Goal: Task Accomplishment & Management: Use online tool/utility

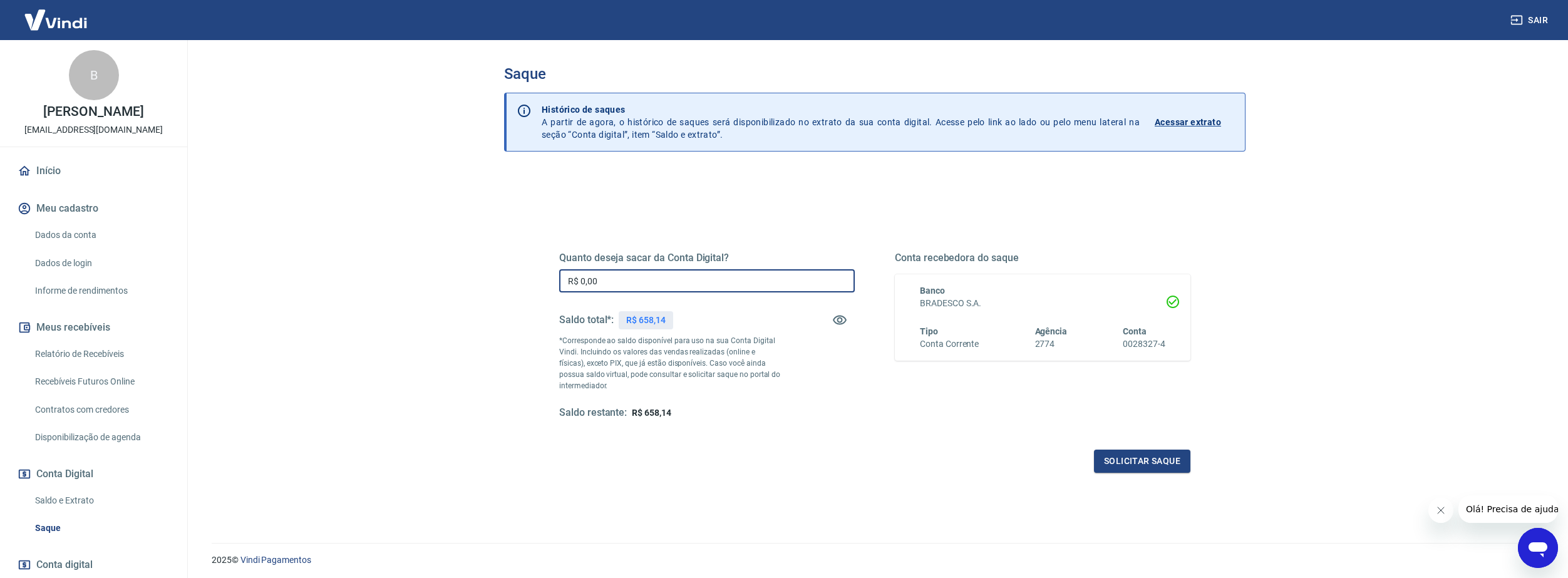
click at [694, 284] on input "R$ 0,00" at bounding box center [707, 280] width 295 height 23
type input "R$ 658,14"
click at [1135, 452] on button "Solicitar saque" at bounding box center [1142, 461] width 96 height 23
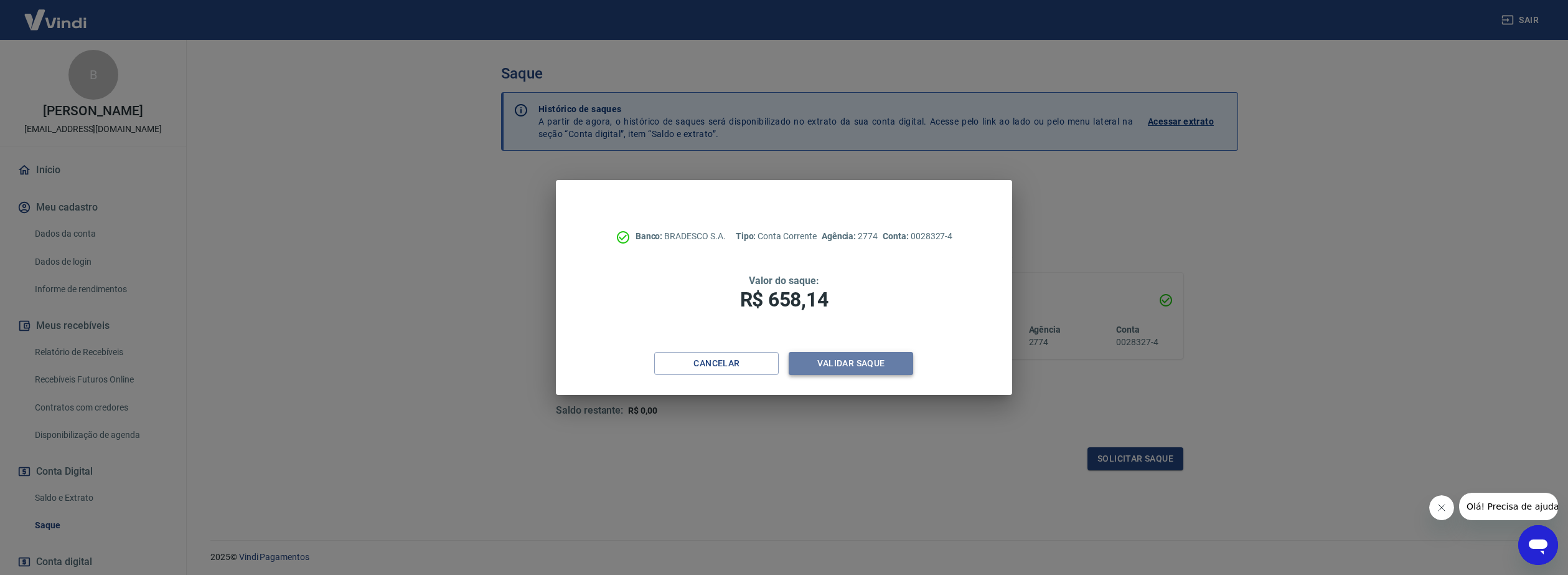
click at [867, 362] on button "Validar saque" at bounding box center [851, 363] width 124 height 23
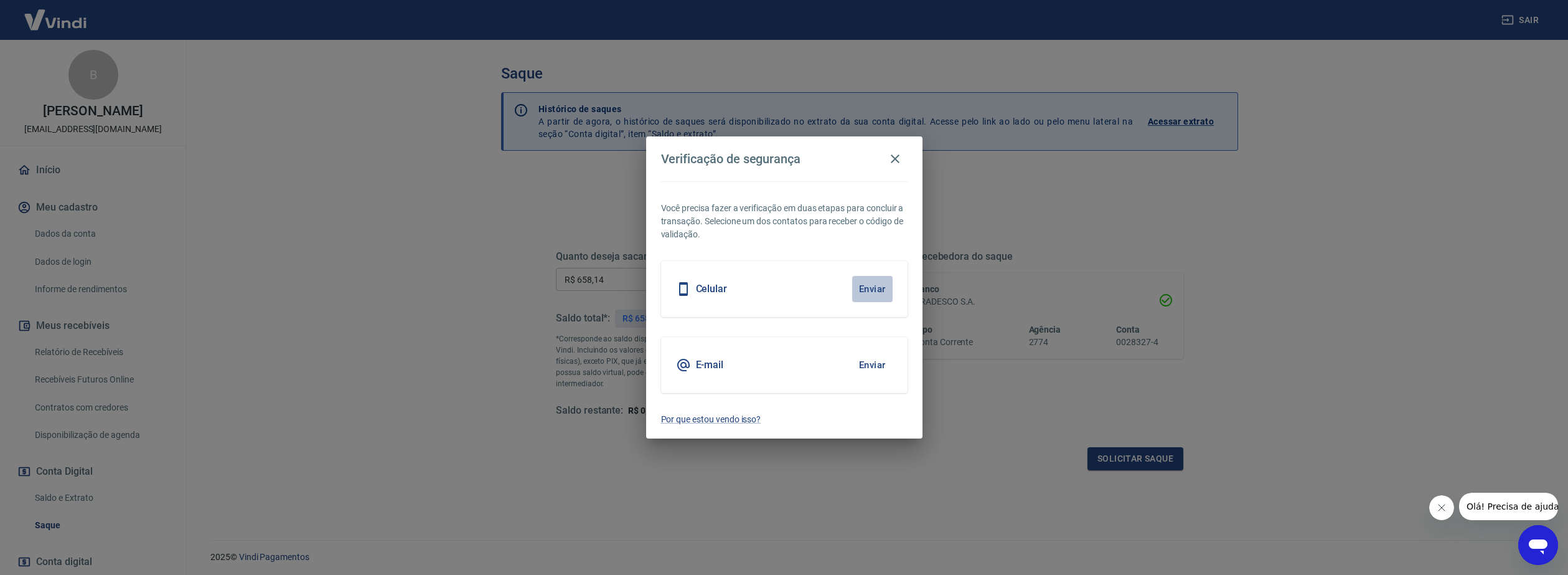
click at [883, 294] on button "Enviar" at bounding box center [871, 289] width 40 height 26
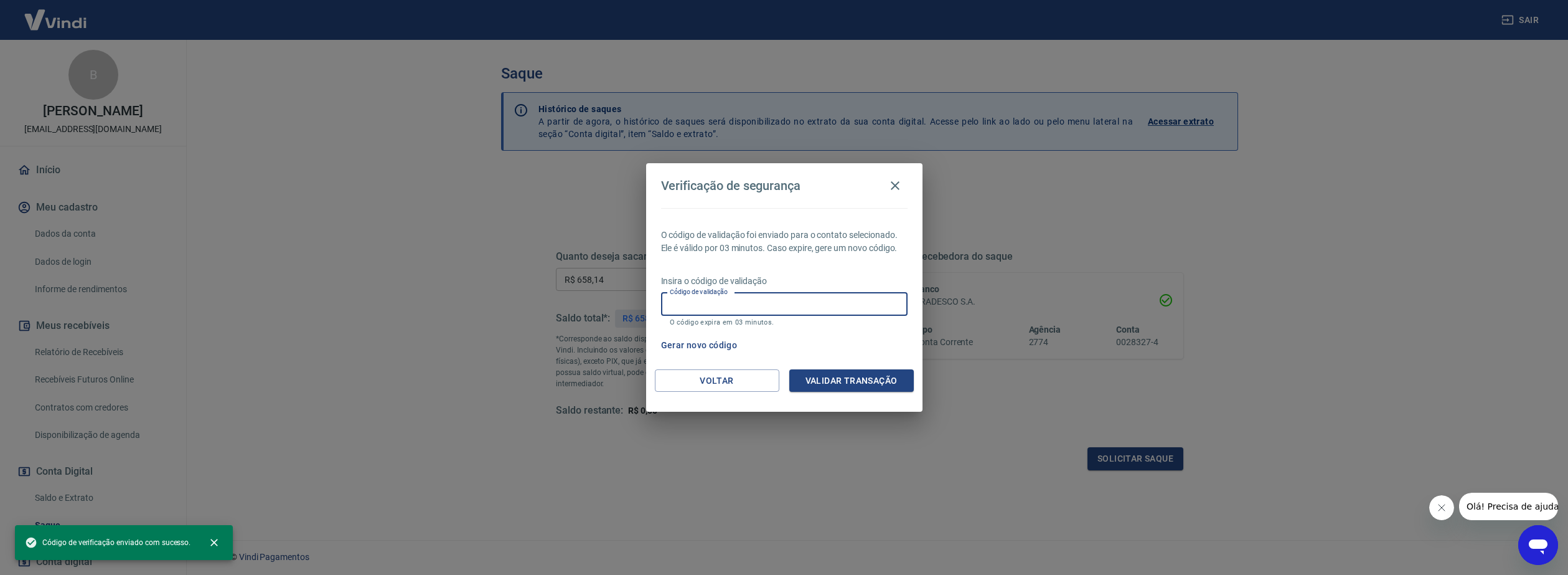
click at [883, 294] on input "Código de validação" at bounding box center [784, 304] width 246 height 23
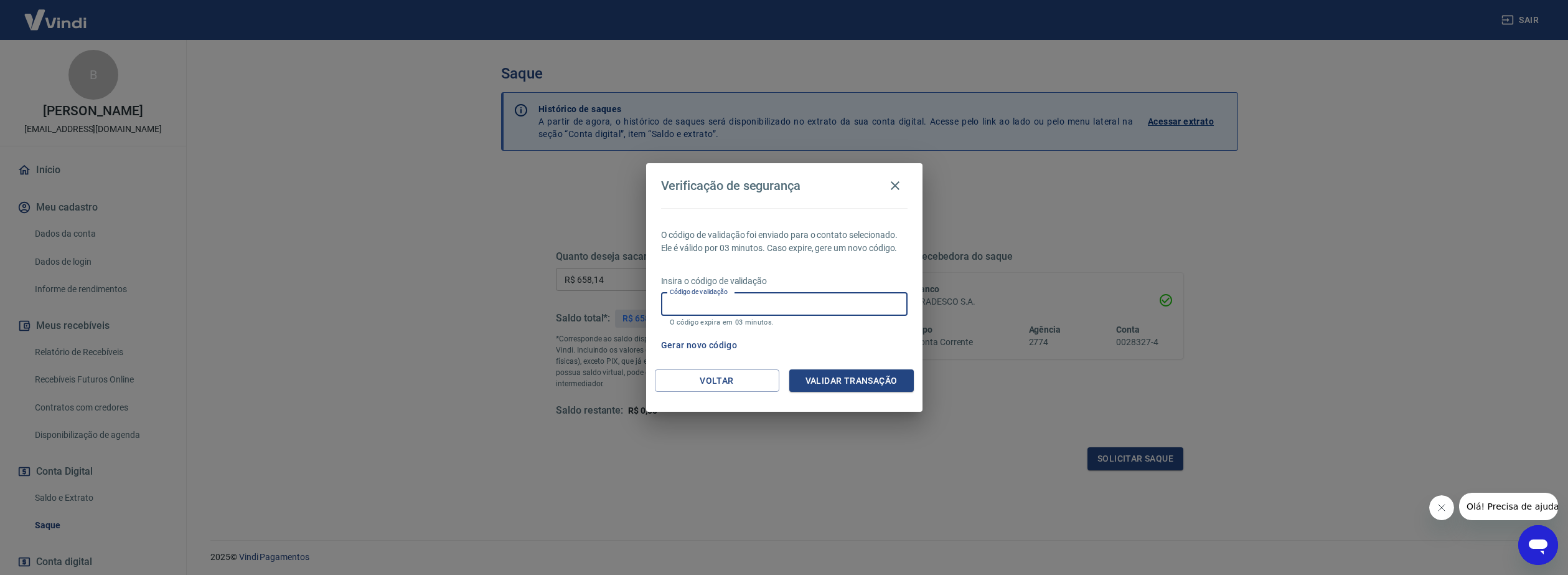
click at [848, 343] on div "Gerar novo código" at bounding box center [782, 345] width 252 height 23
click at [755, 315] on input "Código de validação" at bounding box center [784, 304] width 246 height 23
click at [716, 348] on button "Gerar novo código" at bounding box center [699, 345] width 87 height 23
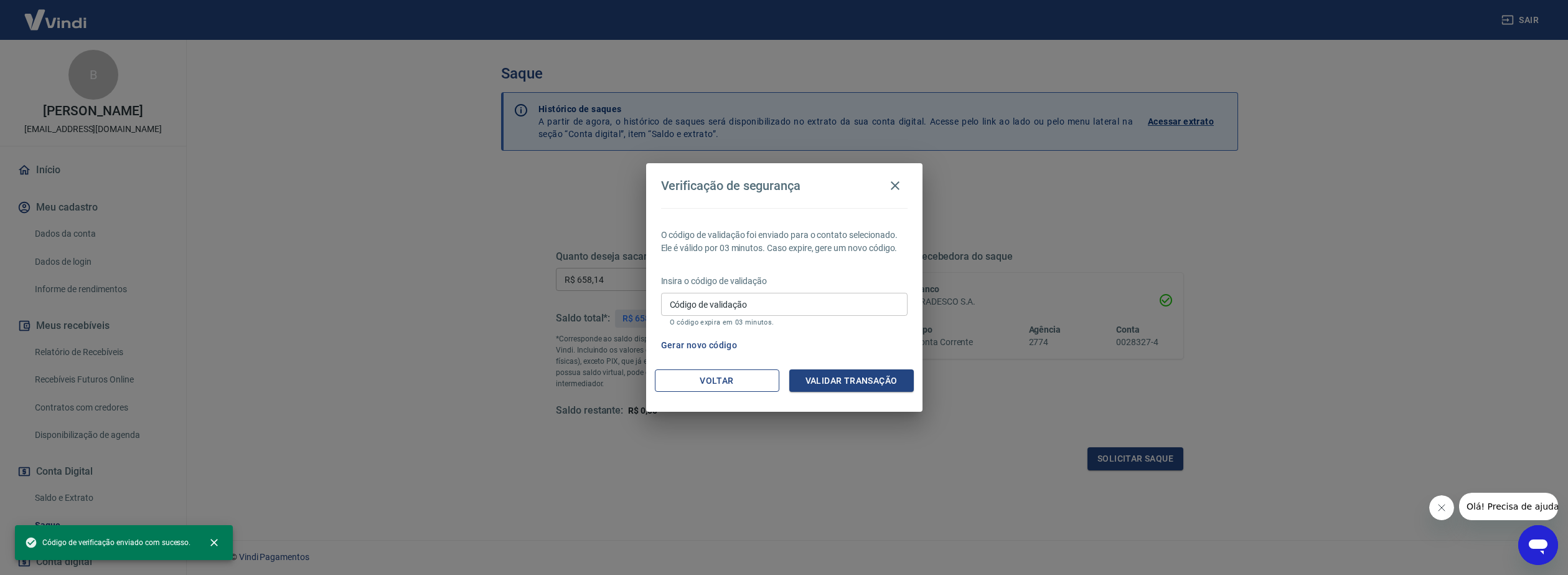
click at [745, 380] on button "Voltar" at bounding box center [717, 380] width 124 height 23
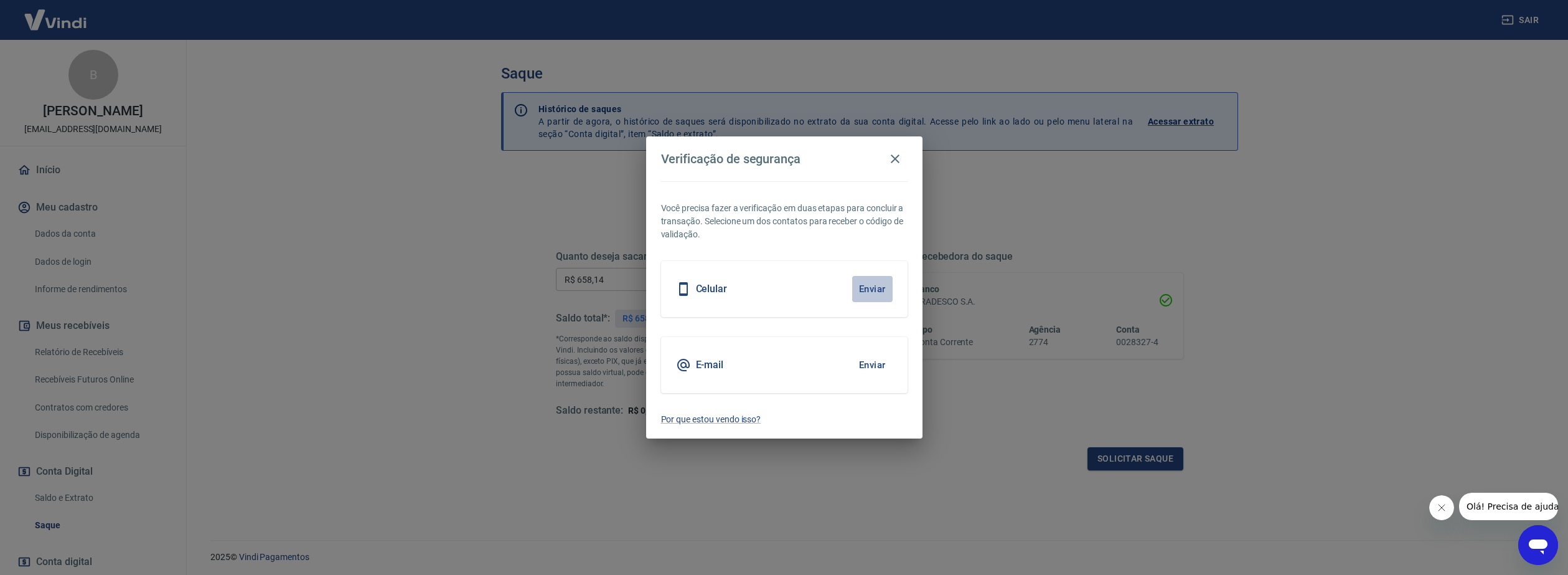
click at [878, 289] on button "Enviar" at bounding box center [871, 289] width 40 height 26
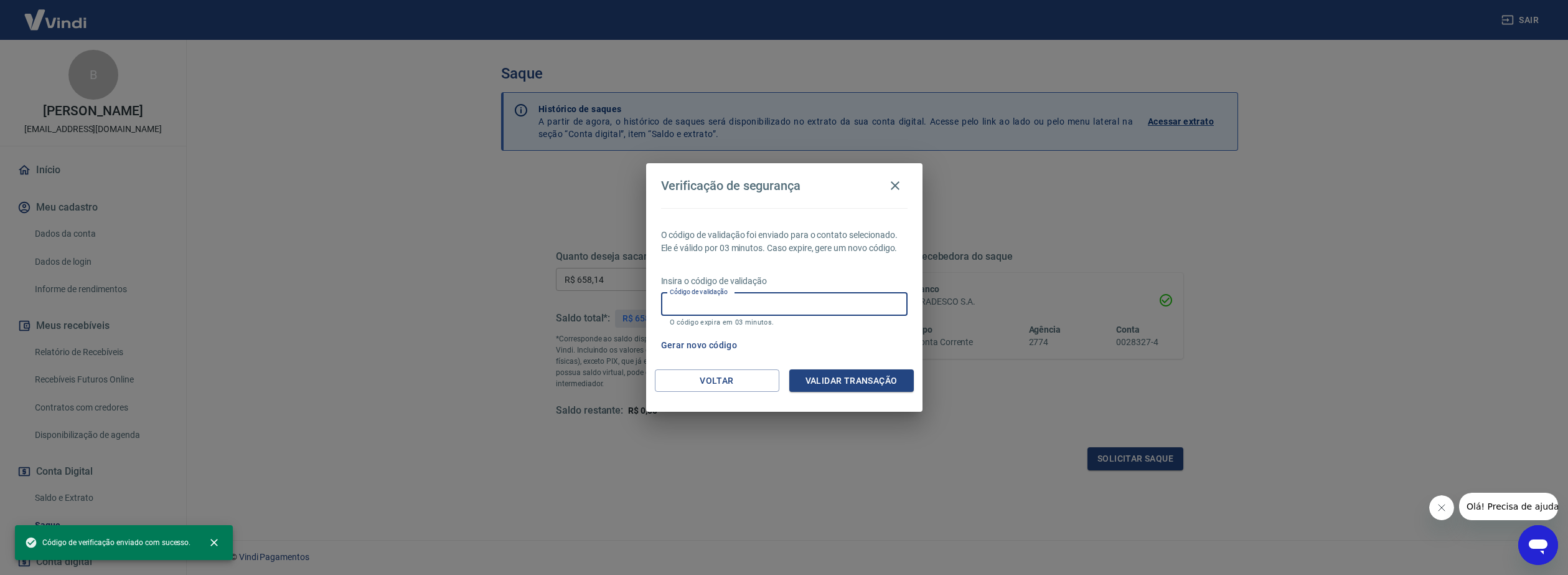
click at [813, 303] on input "Código de validação" at bounding box center [784, 304] width 246 height 23
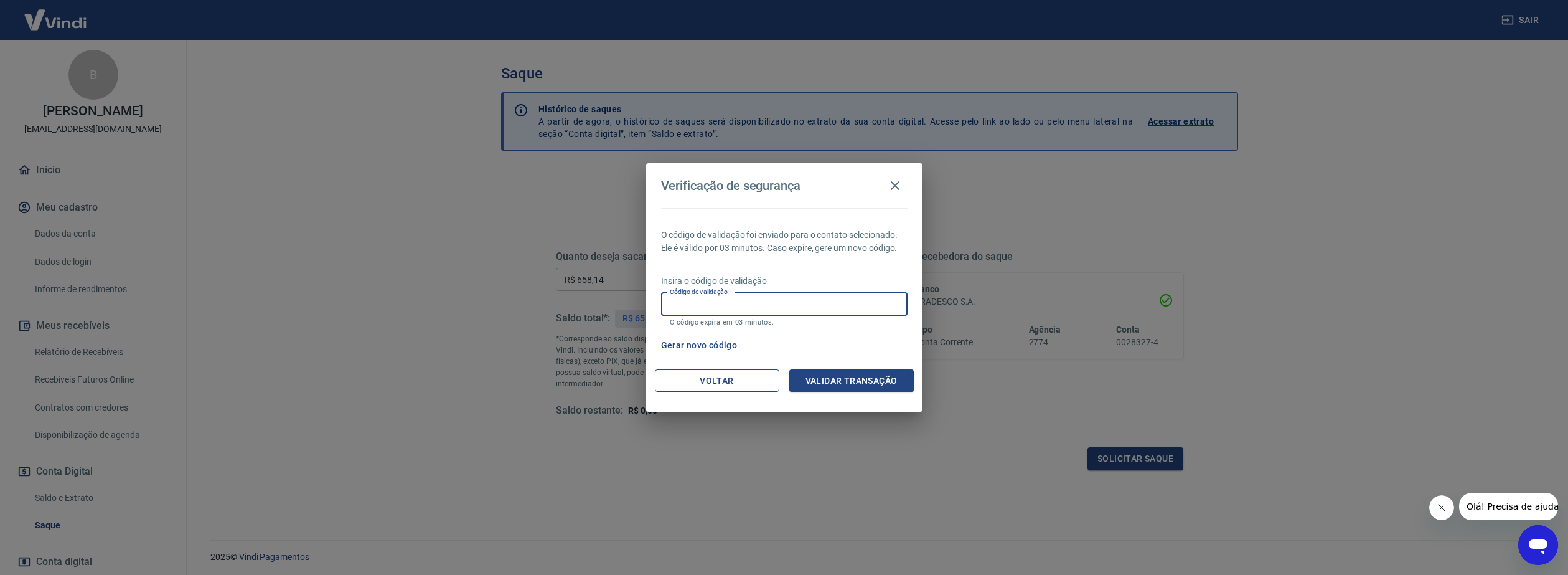
click at [697, 375] on button "Voltar" at bounding box center [717, 380] width 124 height 23
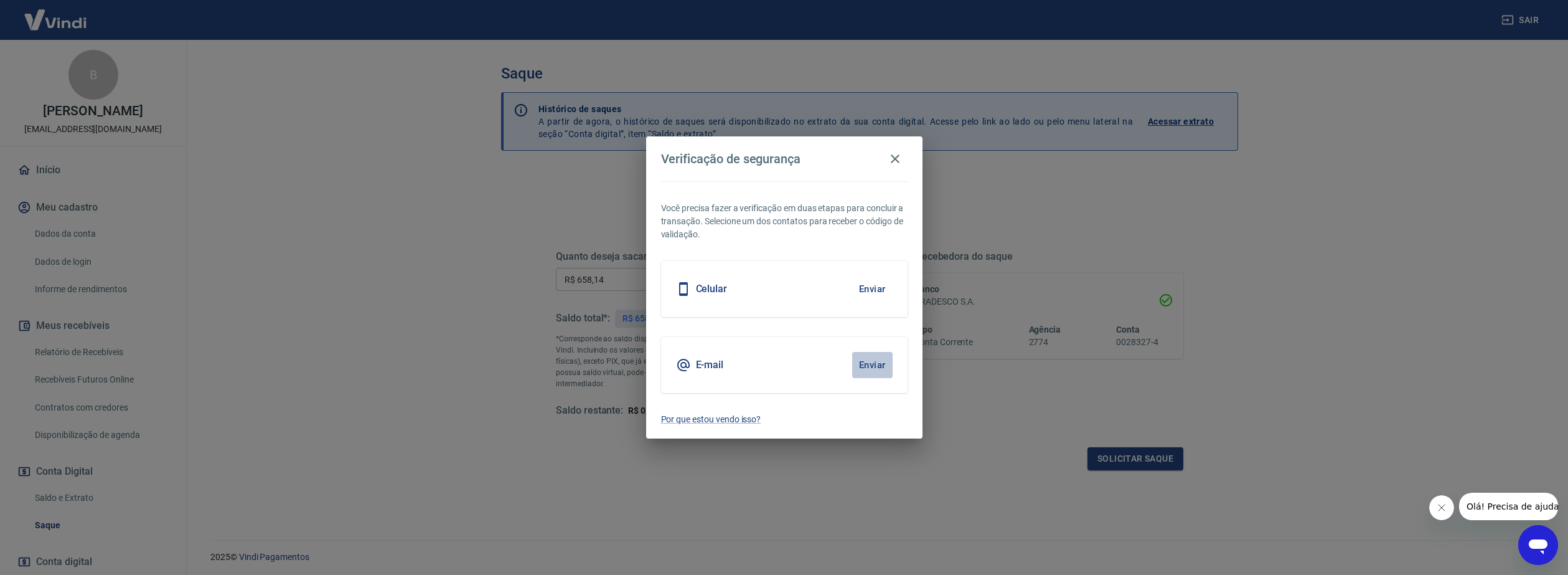
click at [864, 369] on button "Enviar" at bounding box center [871, 365] width 40 height 26
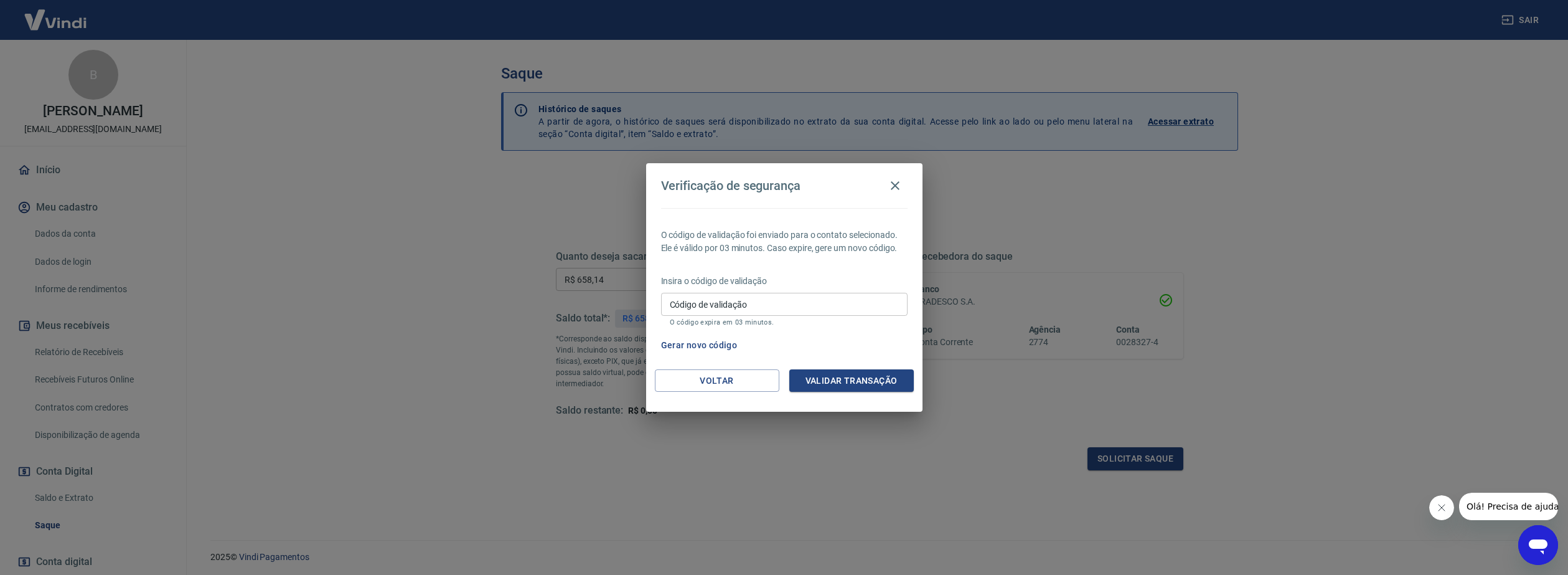
click at [755, 313] on input "Código de validação" at bounding box center [784, 304] width 246 height 23
type input "313847"
click at [819, 376] on button "Validar transação" at bounding box center [851, 380] width 124 height 23
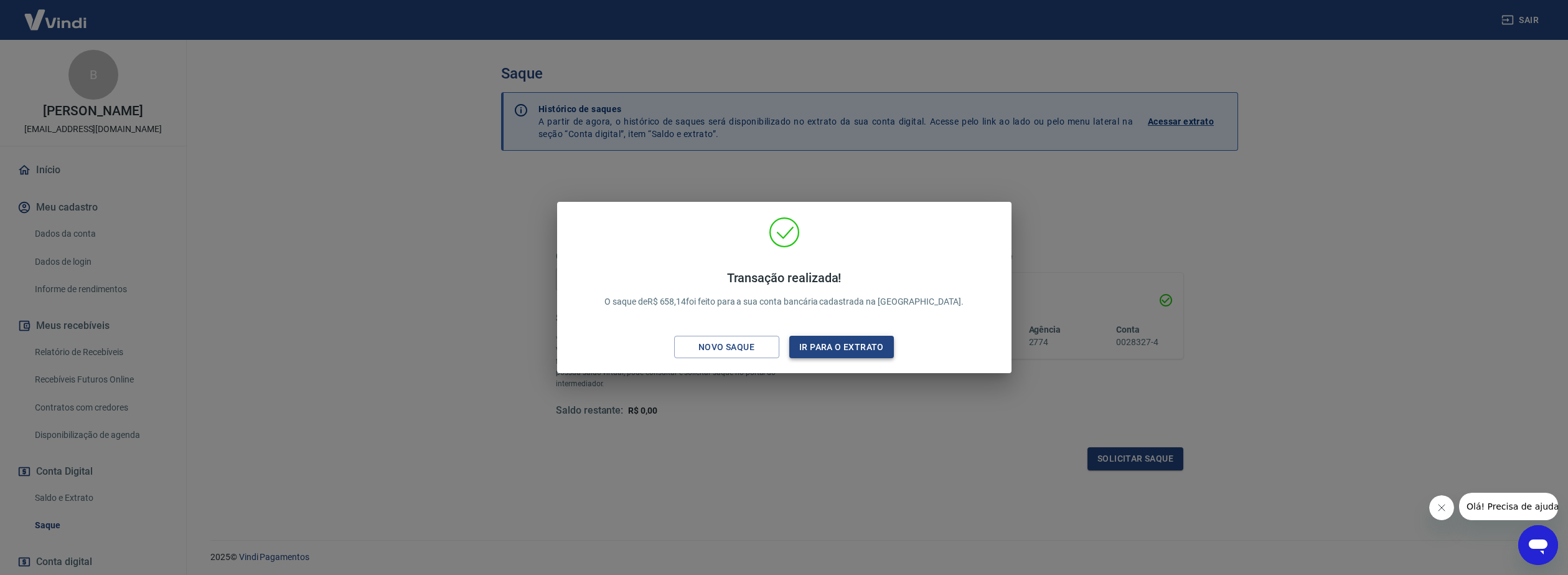
click at [860, 346] on button "Ir para o extrato" at bounding box center [841, 347] width 105 height 23
